Goal: Task Accomplishment & Management: Manage account settings

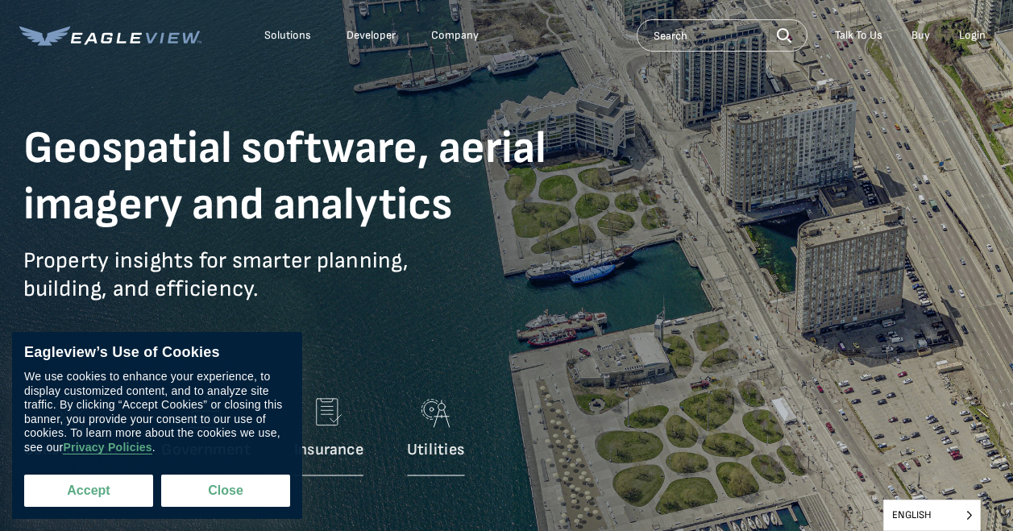
click at [124, 490] on button "Accept" at bounding box center [88, 491] width 129 height 32
checkbox input "true"
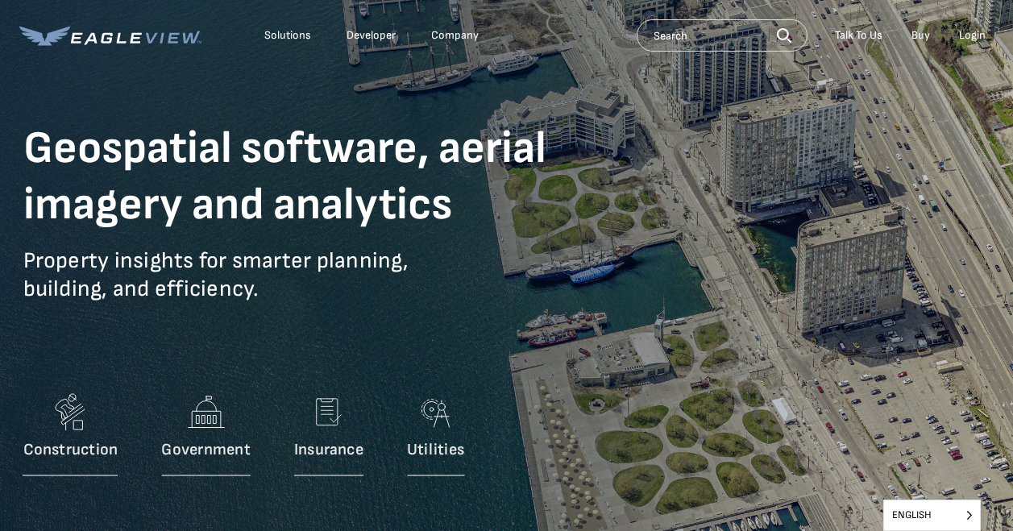
click at [975, 40] on div "Login" at bounding box center [972, 35] width 27 height 15
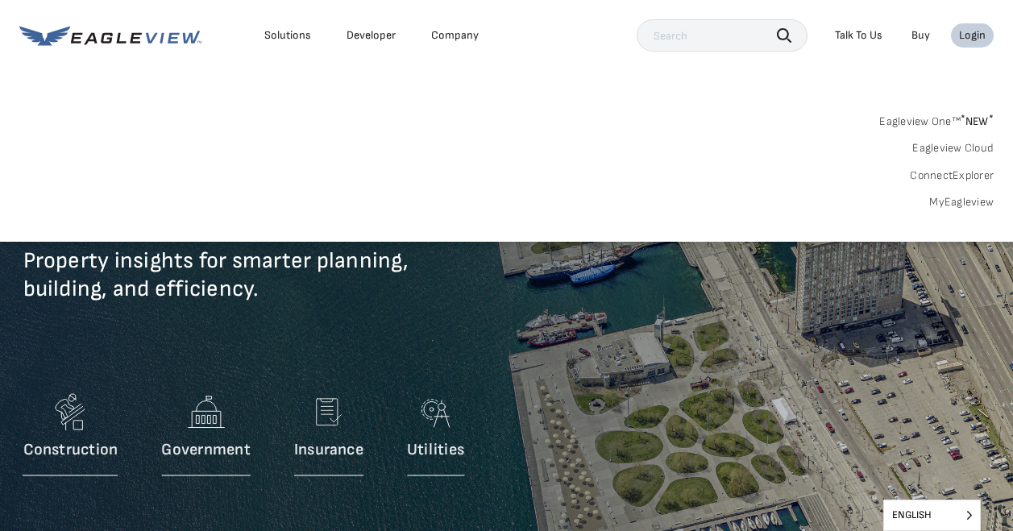
click at [971, 35] on div "Login" at bounding box center [972, 35] width 27 height 15
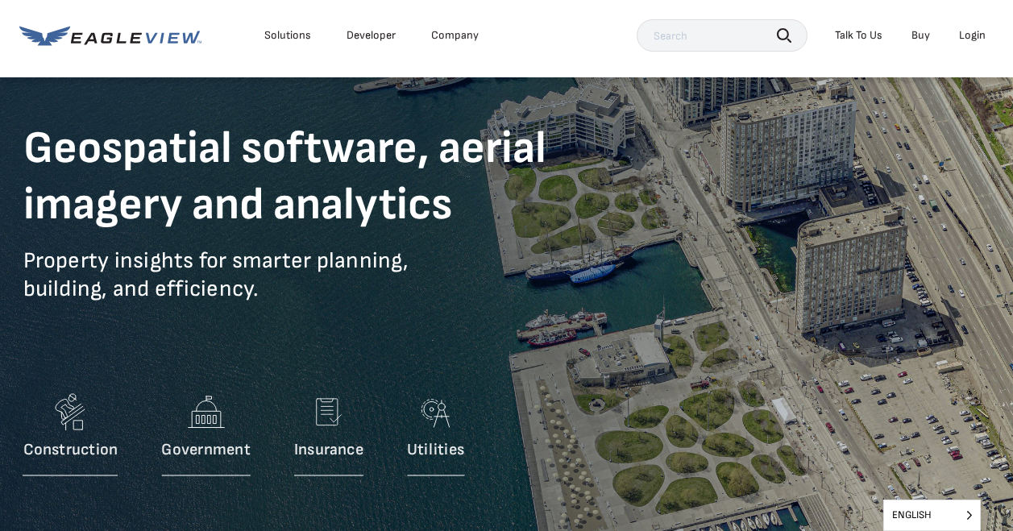
click at [965, 37] on div "Login" at bounding box center [972, 35] width 27 height 15
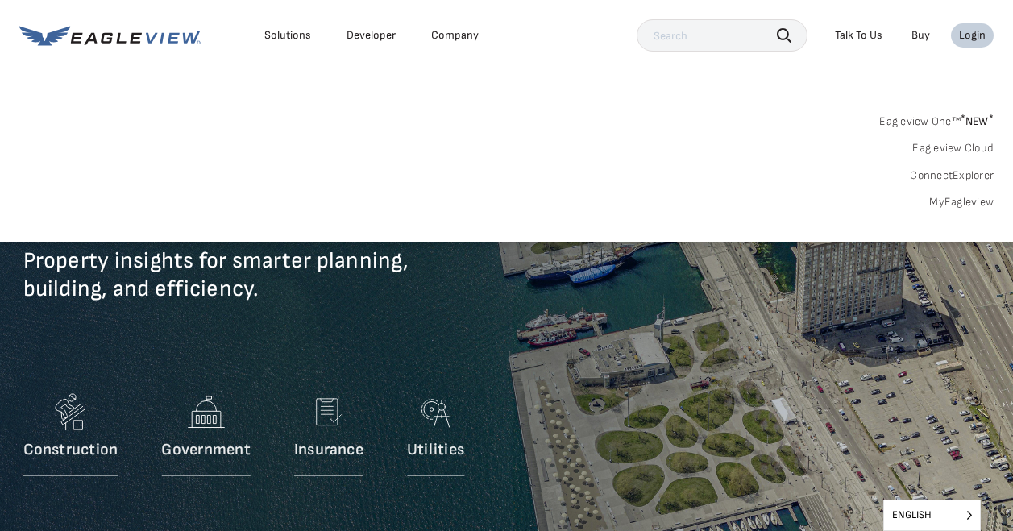
click at [964, 37] on div "Login" at bounding box center [972, 35] width 27 height 15
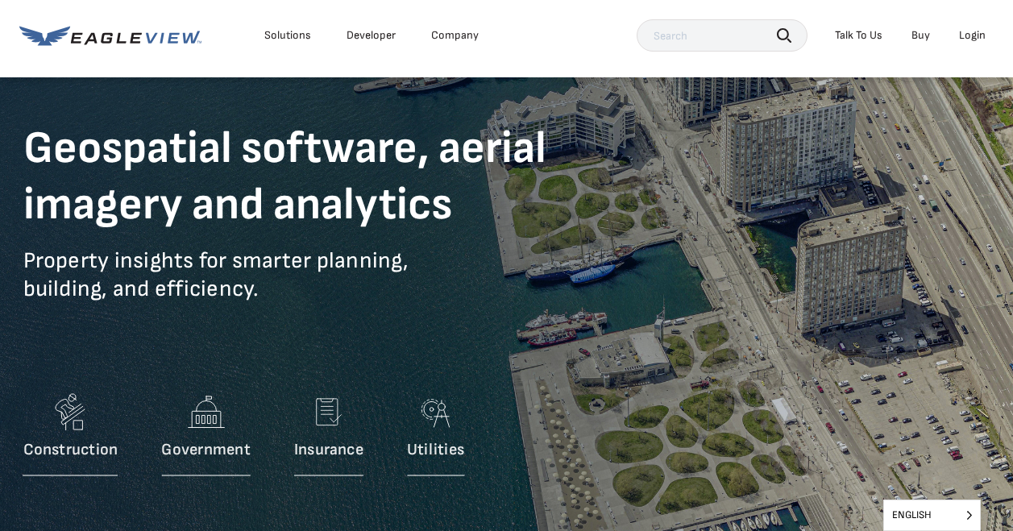
click at [964, 37] on div "Login" at bounding box center [972, 35] width 27 height 15
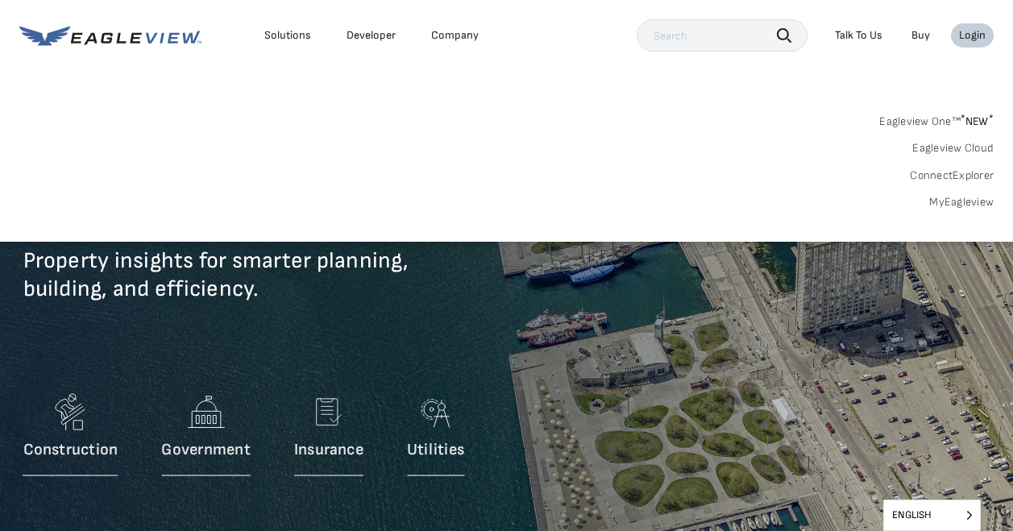
click at [964, 37] on div "Login" at bounding box center [972, 35] width 27 height 15
